Goal: Task Accomplishment & Management: Use online tool/utility

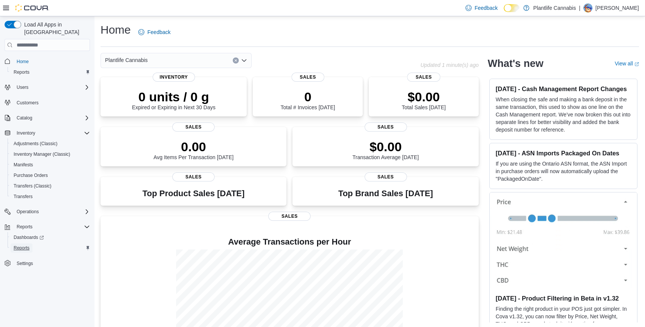
click at [23, 245] on span "Reports" at bounding box center [22, 248] width 16 height 6
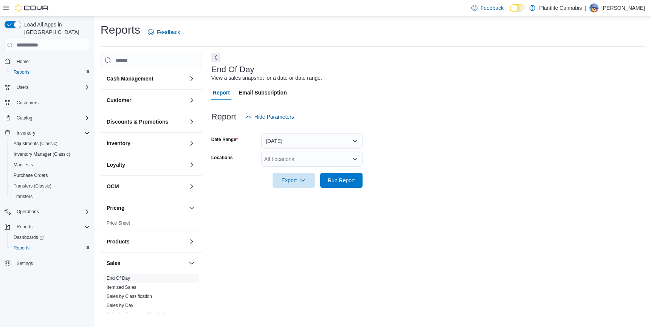
click at [332, 162] on div "All Locations" at bounding box center [311, 159] width 101 height 15
type input "****"
click at [324, 171] on div "Lethbridge" at bounding box center [312, 172] width 92 height 8
click at [417, 169] on div at bounding box center [428, 170] width 434 height 6
click at [344, 184] on span "Run Report" at bounding box center [341, 180] width 27 height 8
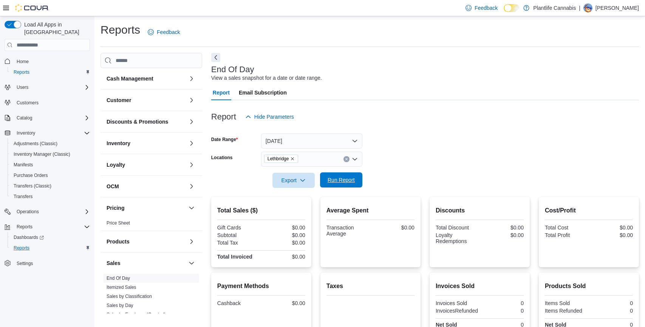
click at [347, 182] on span "Run Report" at bounding box center [341, 180] width 27 height 8
click at [334, 178] on span "Run Report" at bounding box center [341, 180] width 27 height 8
